Goal: Task Accomplishment & Management: Manage account settings

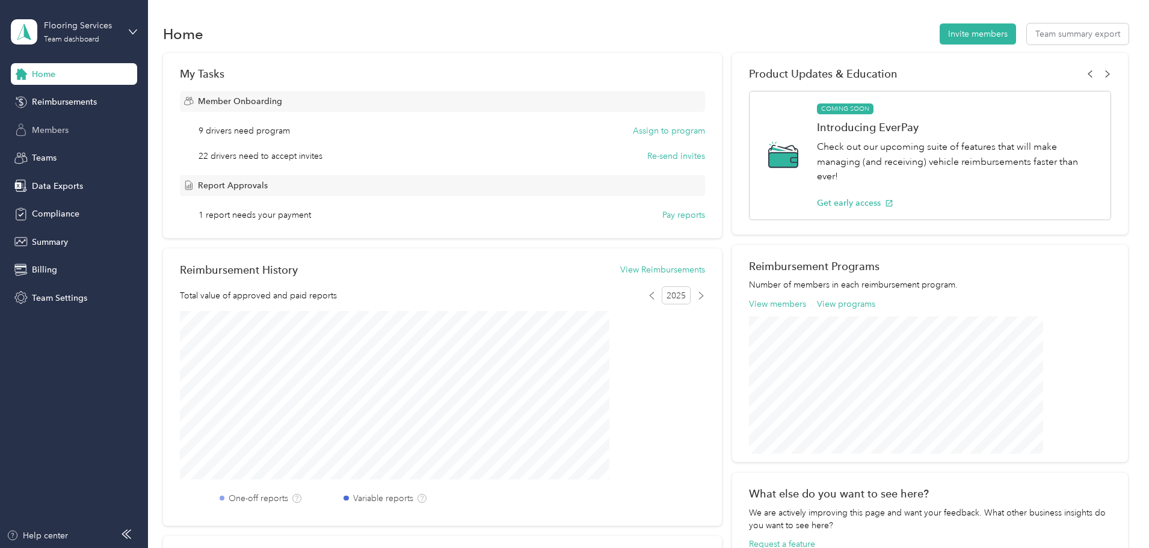
click at [49, 136] on span "Members" at bounding box center [50, 130] width 37 height 13
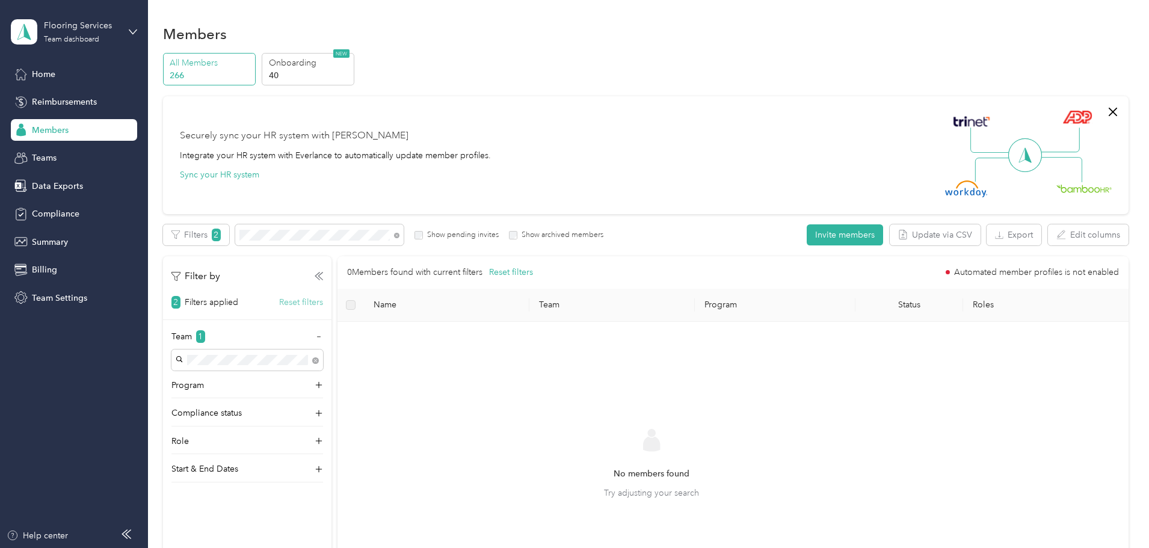
drag, startPoint x: 381, startPoint y: 309, endPoint x: 381, endPoint y: 303, distance: 6.0
click at [332, 306] on div "Filter by 2 Filters applied Reset filters Team 1 Program Compliance status Role…" at bounding box center [247, 369] width 168 height 226
click at [323, 303] on button "Reset filters" at bounding box center [301, 302] width 44 height 13
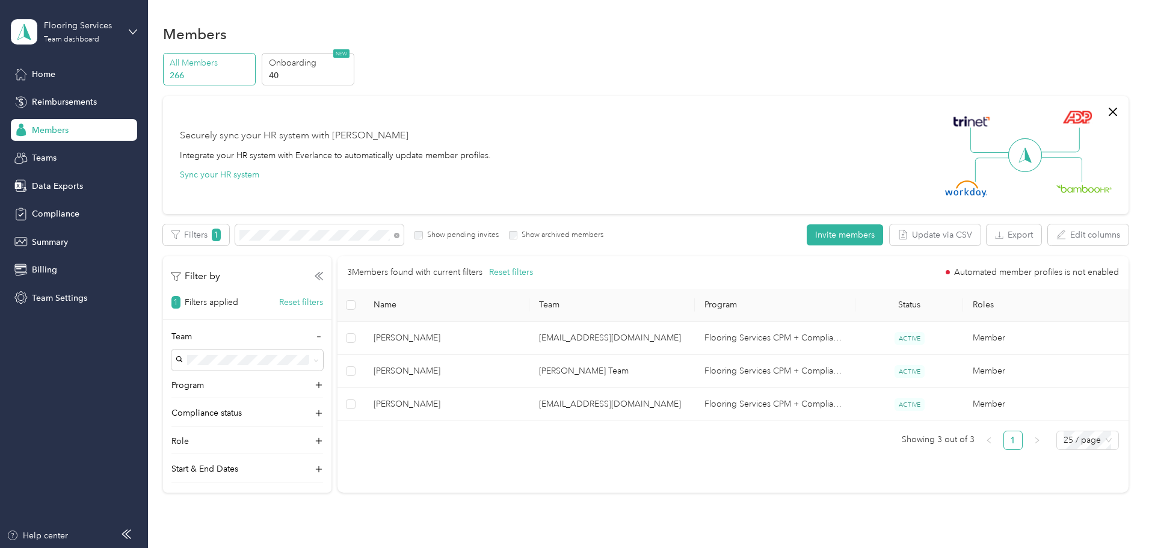
click at [57, 134] on span "Members" at bounding box center [50, 130] width 37 height 13
click at [53, 162] on span "Teams" at bounding box center [44, 158] width 25 height 13
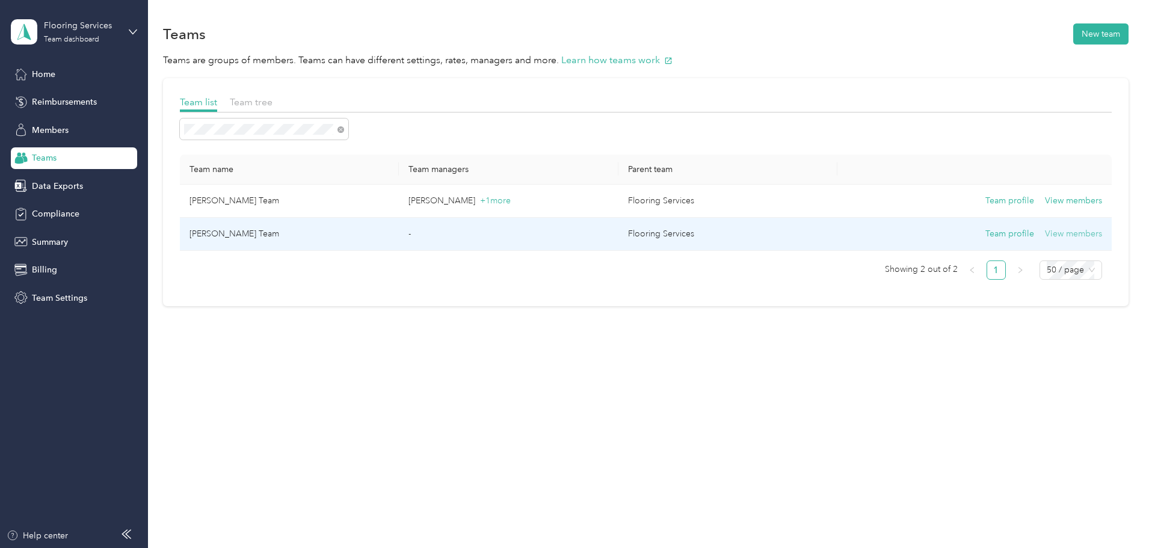
click at [1045, 233] on button "View members" at bounding box center [1073, 233] width 57 height 13
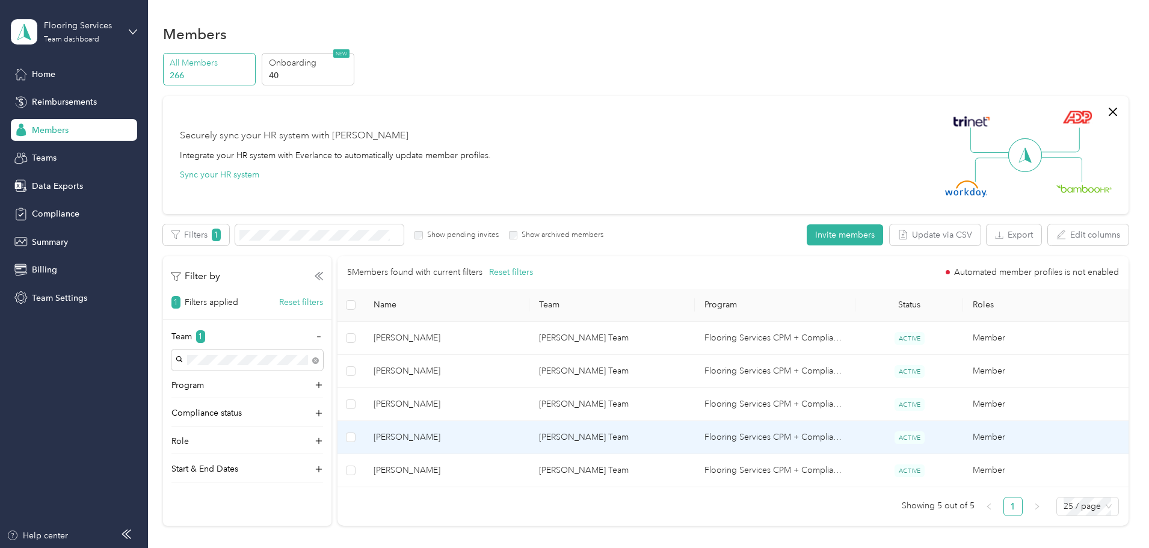
scroll to position [113, 0]
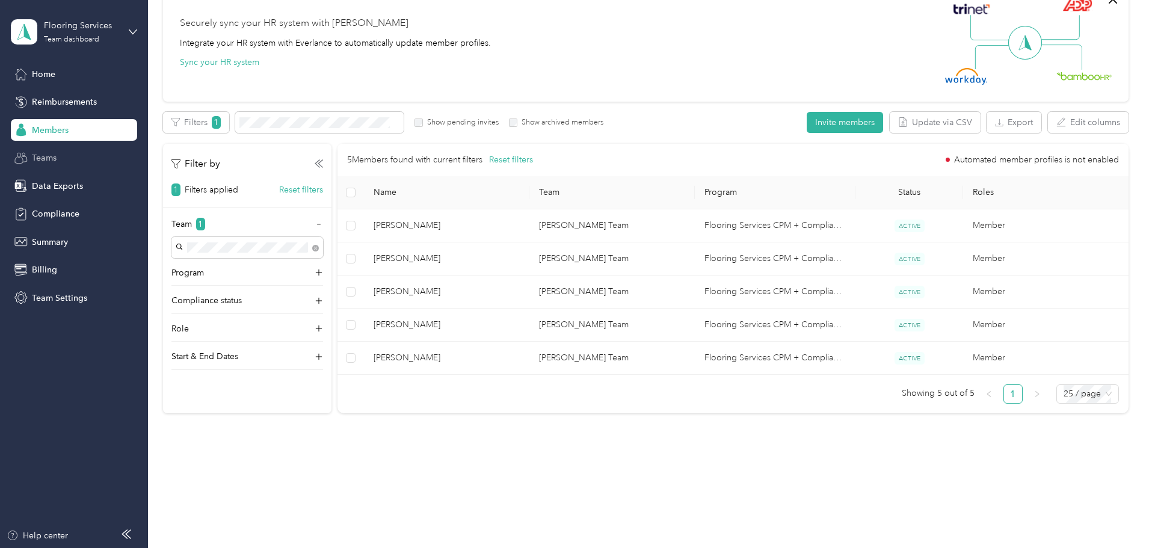
click at [32, 159] on span "Teams" at bounding box center [44, 158] width 25 height 13
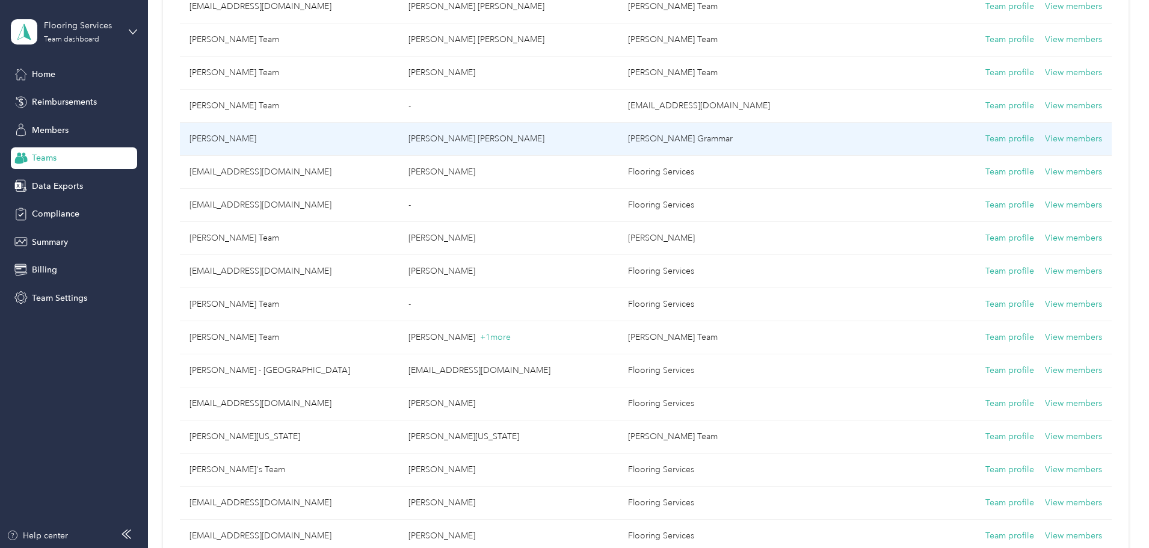
scroll to position [1083, 0]
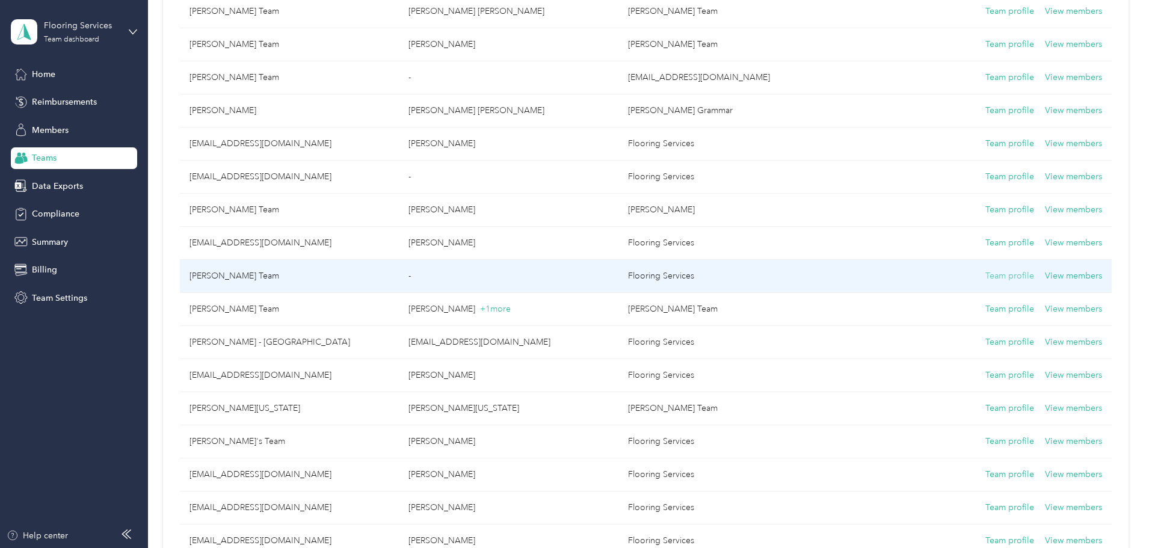
click at [986, 280] on button "Team profile" at bounding box center [1010, 276] width 49 height 13
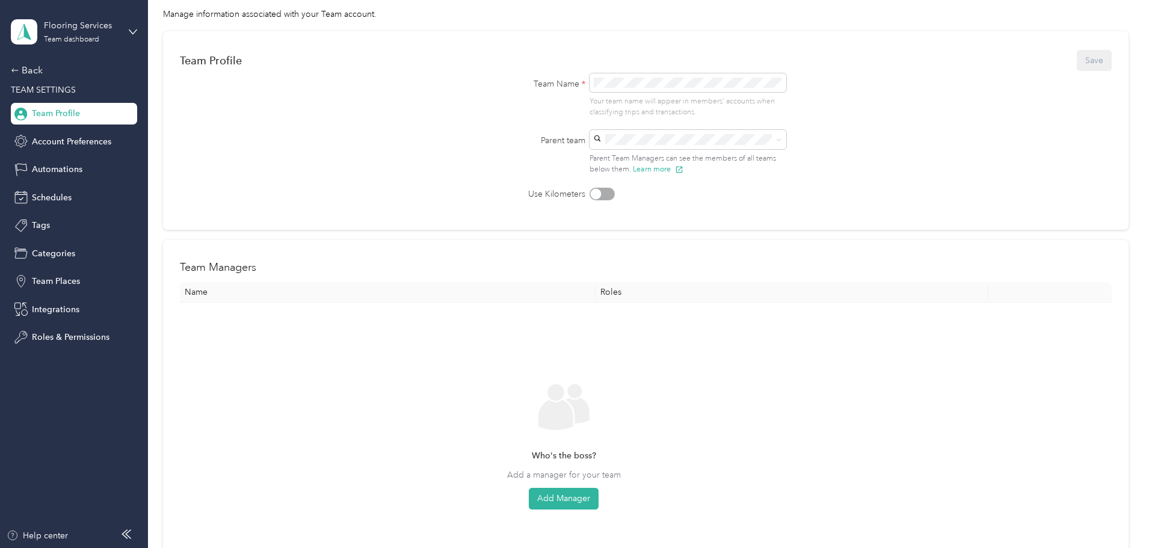
scroll to position [89, 0]
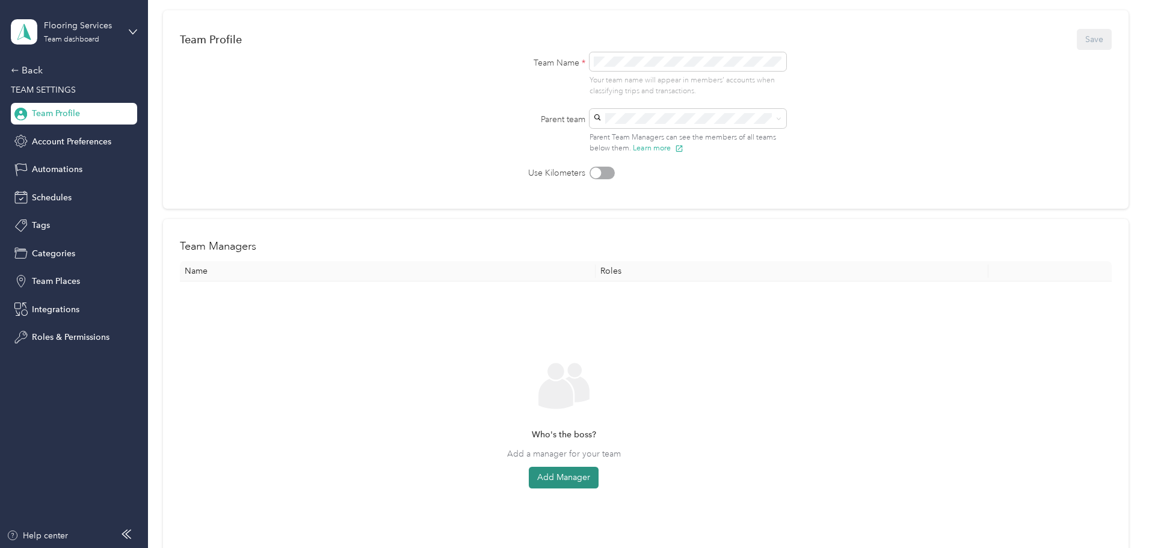
click at [599, 477] on button "Add Manager" at bounding box center [564, 478] width 70 height 22
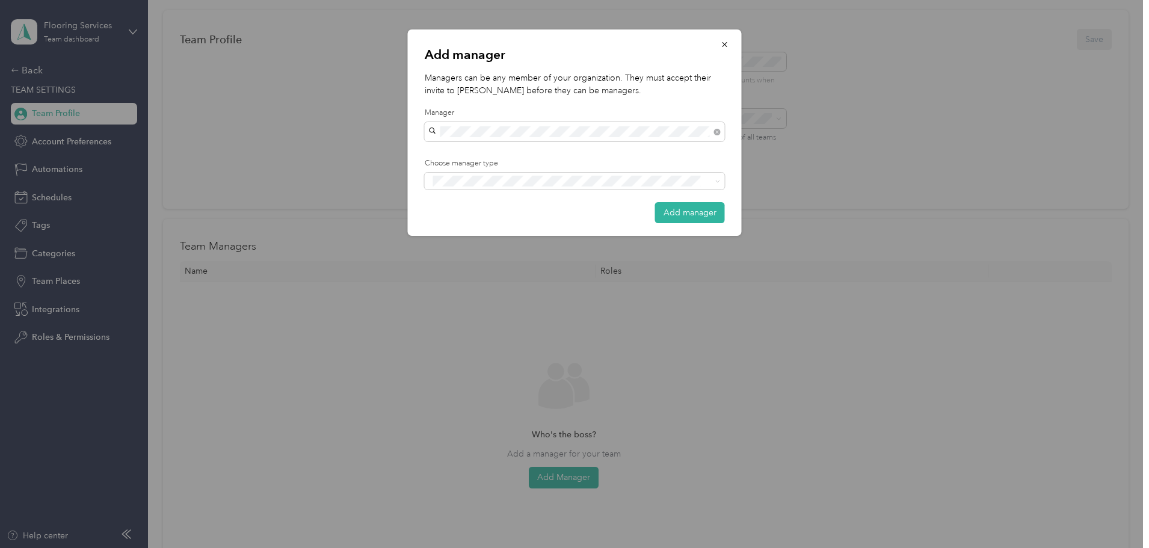
click at [484, 151] on span "[PERSON_NAME]" at bounding box center [466, 153] width 67 height 10
click at [464, 226] on span "Manager" at bounding box center [457, 225] width 31 height 11
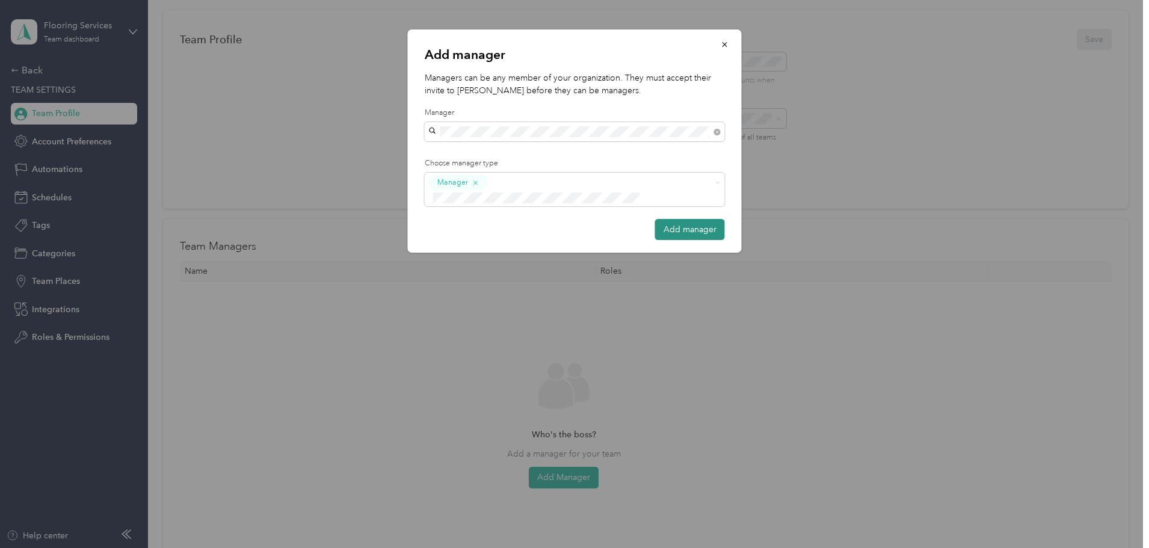
click at [664, 219] on button "Add manager" at bounding box center [690, 229] width 70 height 21
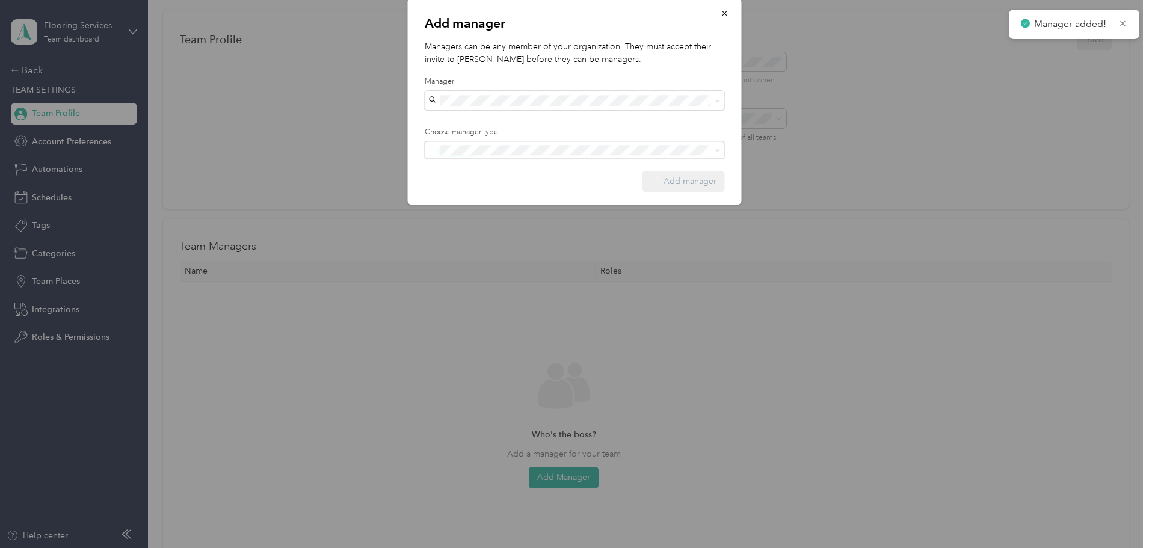
scroll to position [0, 0]
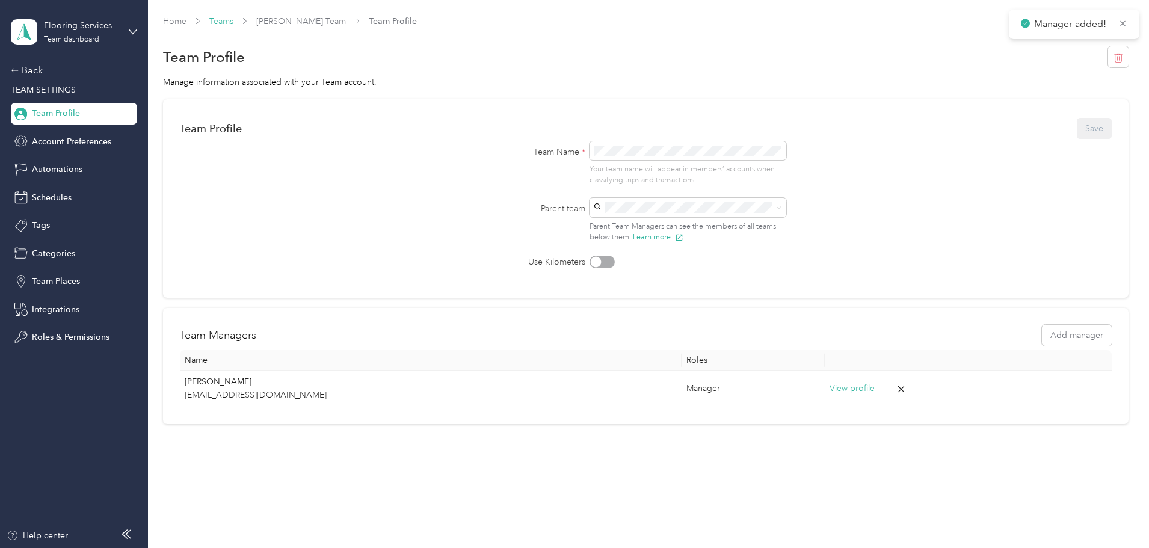
click at [233, 22] on link "Teams" at bounding box center [221, 21] width 24 height 10
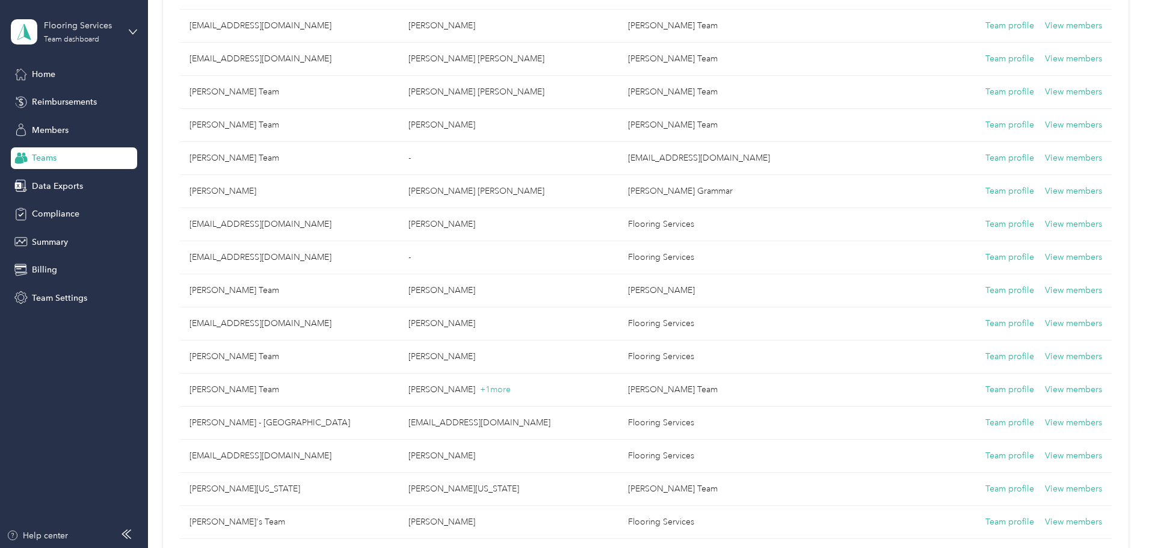
scroll to position [963, 0]
